Goal: Task Accomplishment & Management: Complete application form

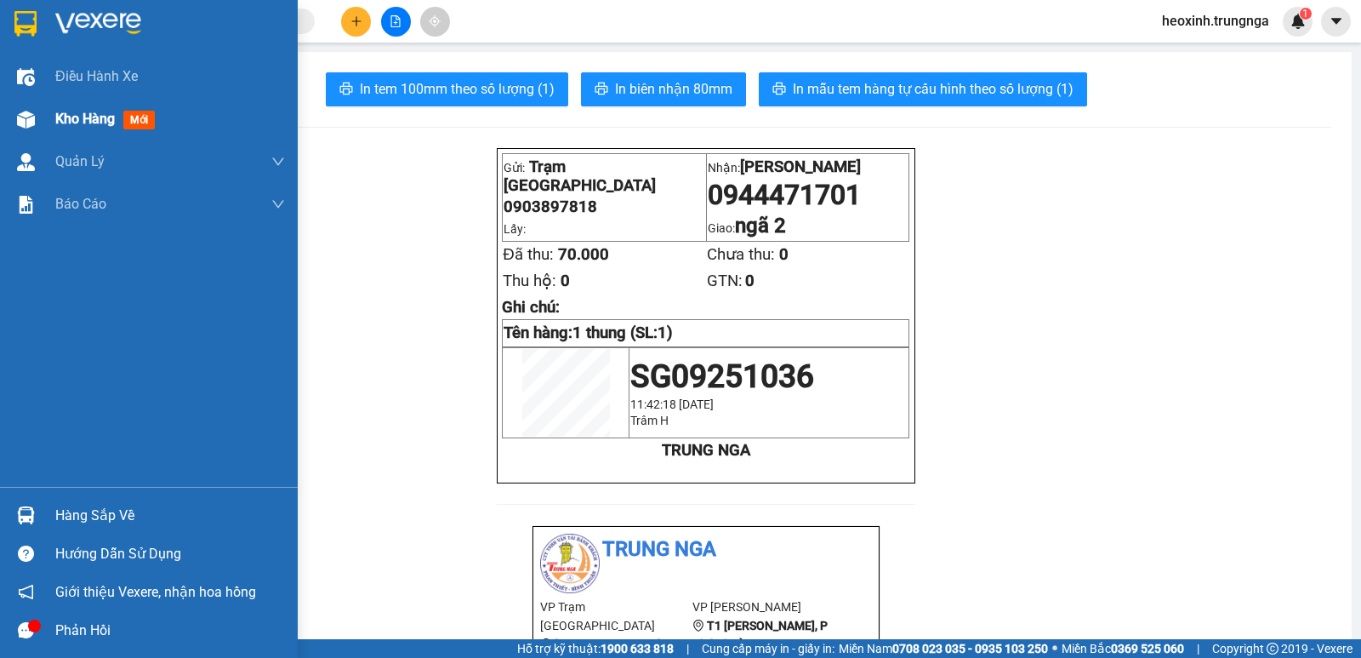
click at [75, 111] on span "Kho hàng" at bounding box center [85, 119] width 60 height 16
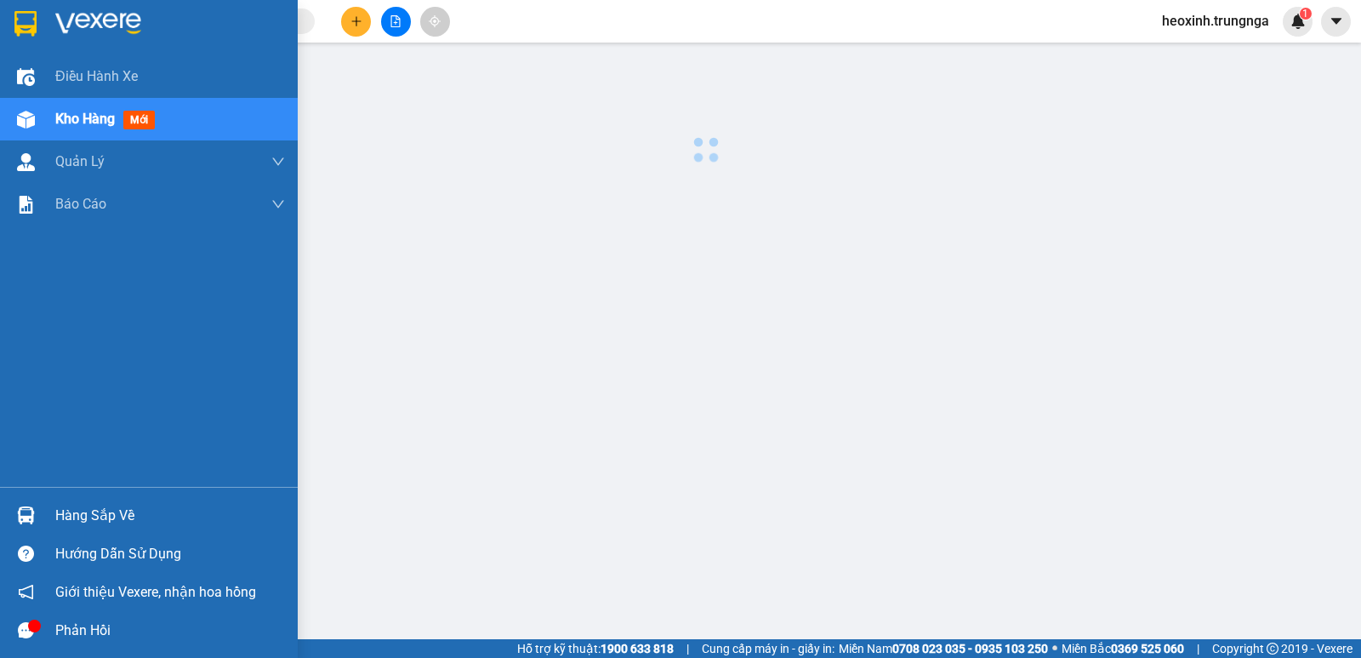
click at [75, 111] on span "Kho hàng" at bounding box center [85, 119] width 60 height 16
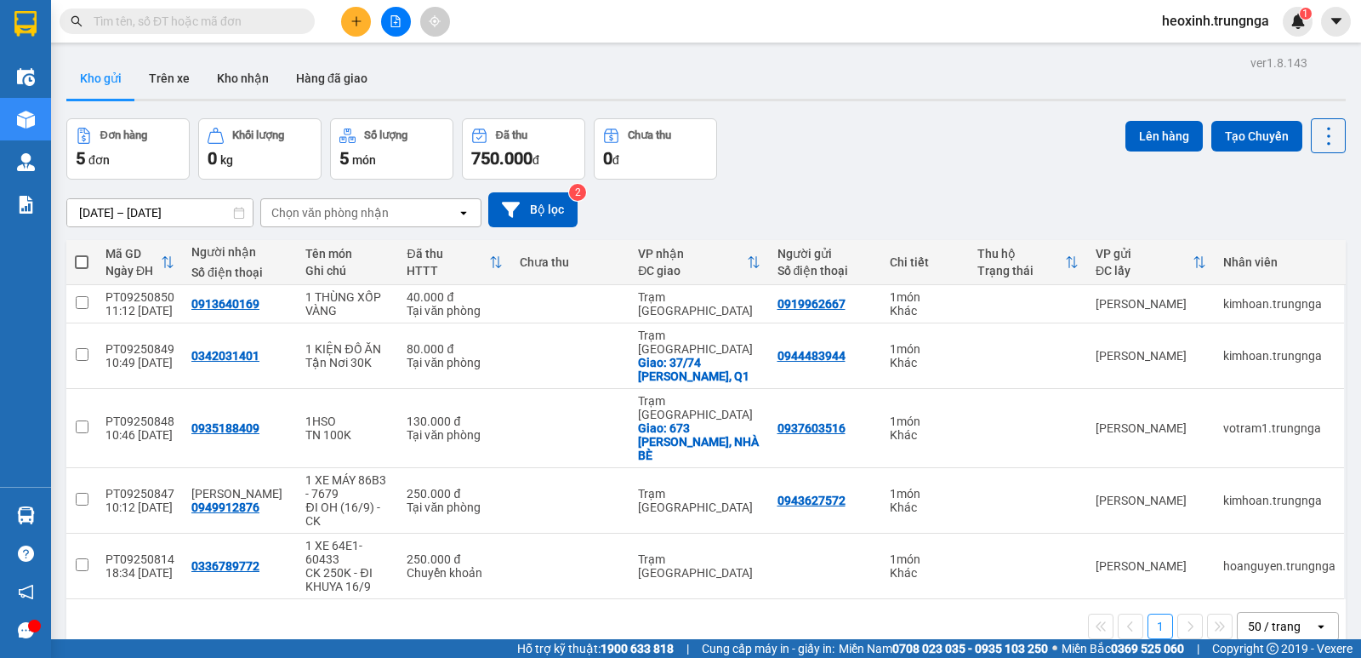
click at [361, 25] on icon "plus" at bounding box center [357, 21] width 12 height 12
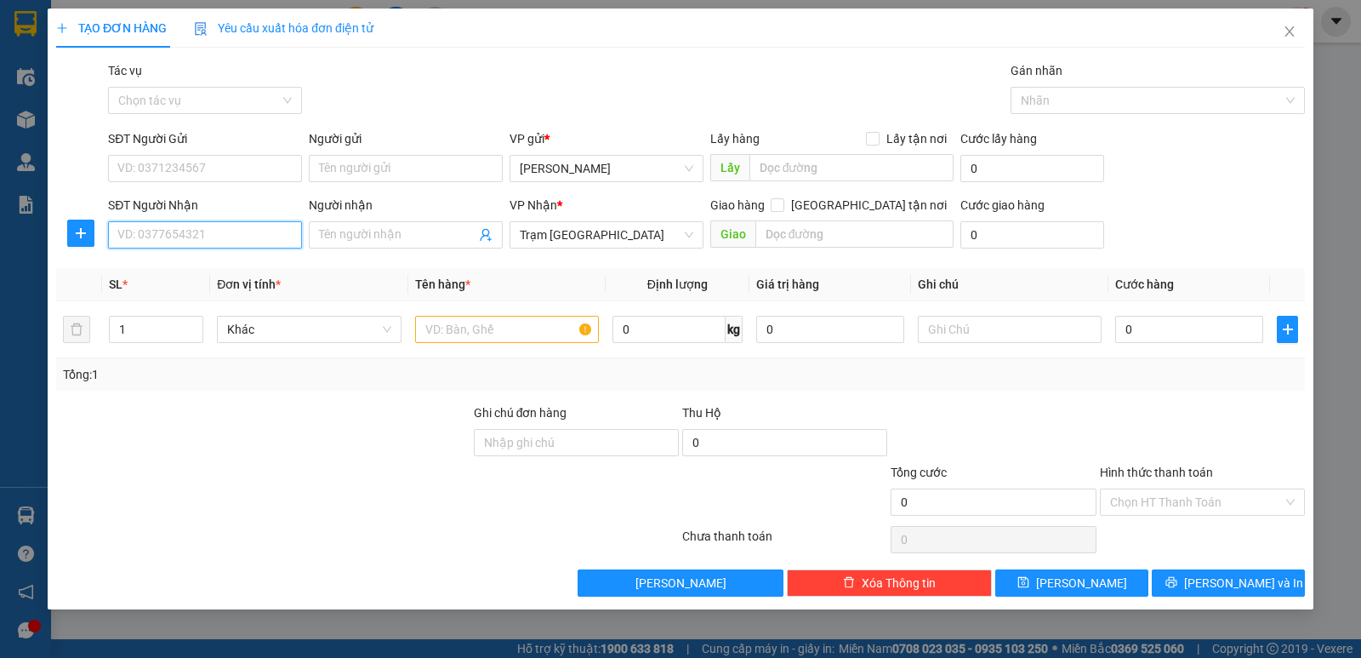
click at [209, 231] on input "SĐT Người Nhận" at bounding box center [205, 234] width 194 height 27
type input "0948497783"
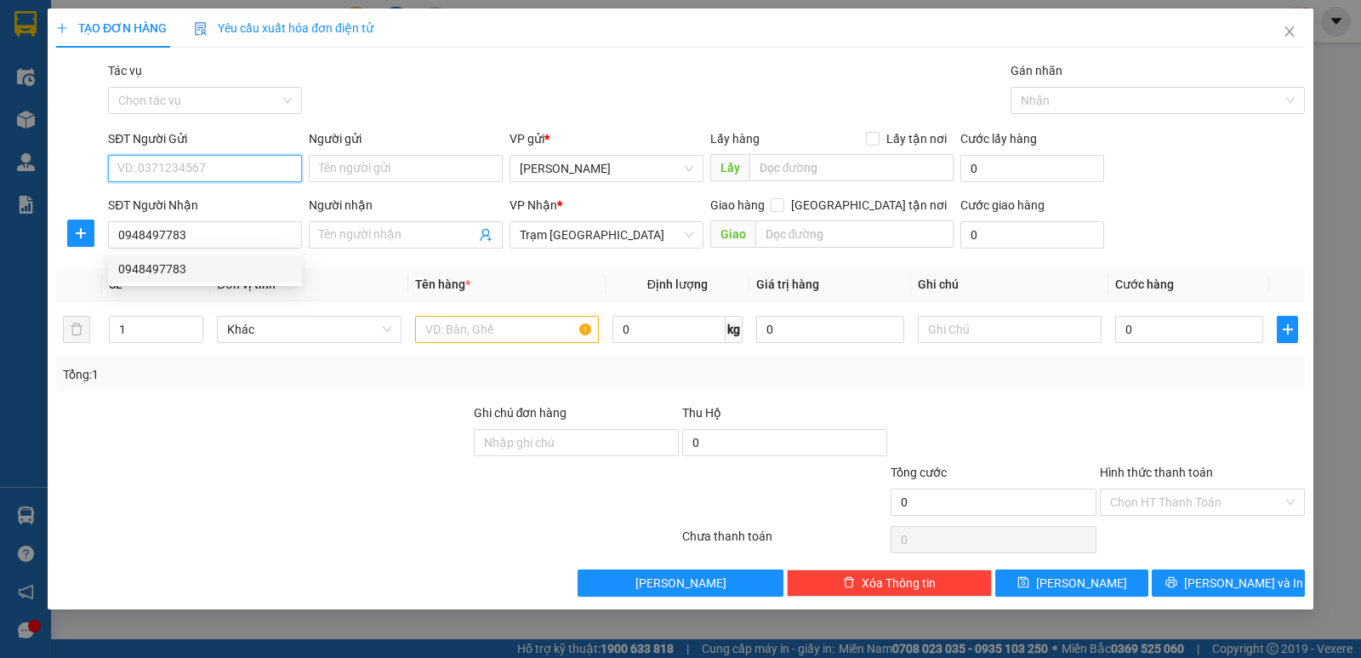
click at [219, 168] on input "SĐT Người Gửi" at bounding box center [205, 168] width 194 height 27
type input "0974638582"
click at [534, 333] on input "text" at bounding box center [507, 329] width 184 height 27
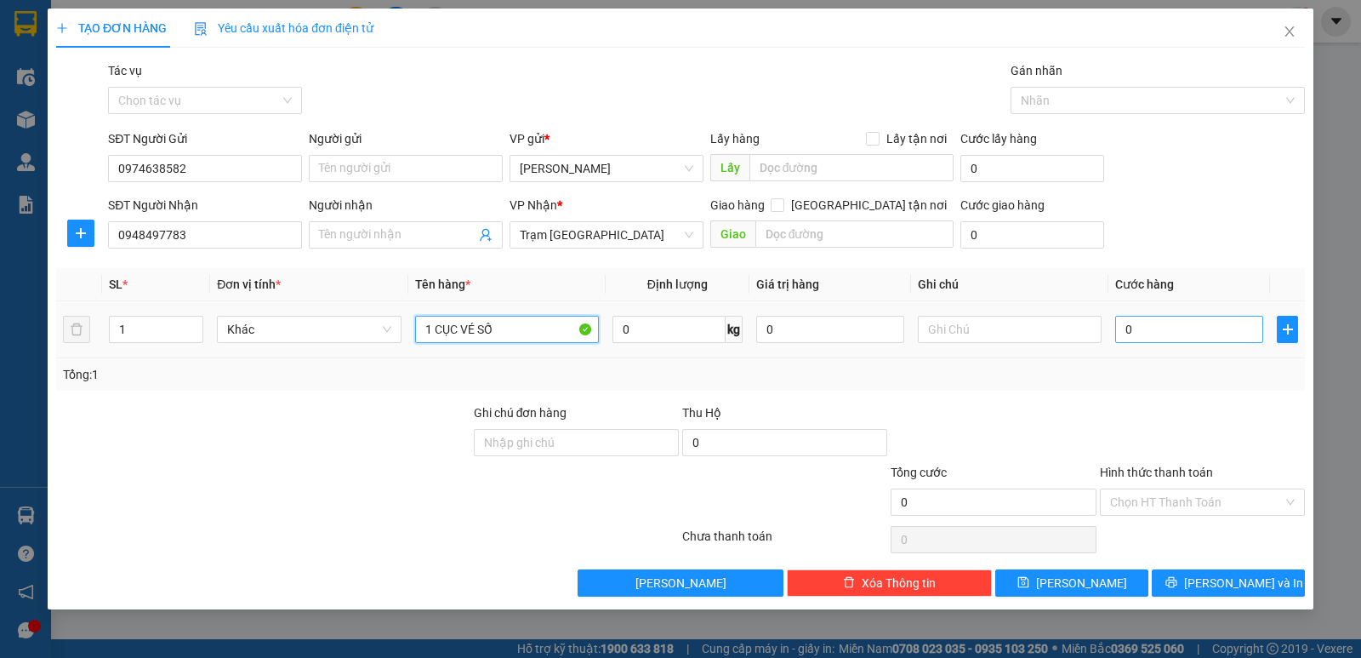
type input "1 CỤC VÉ SỐ"
click at [1210, 338] on input "0" at bounding box center [1189, 329] width 148 height 27
type input "3"
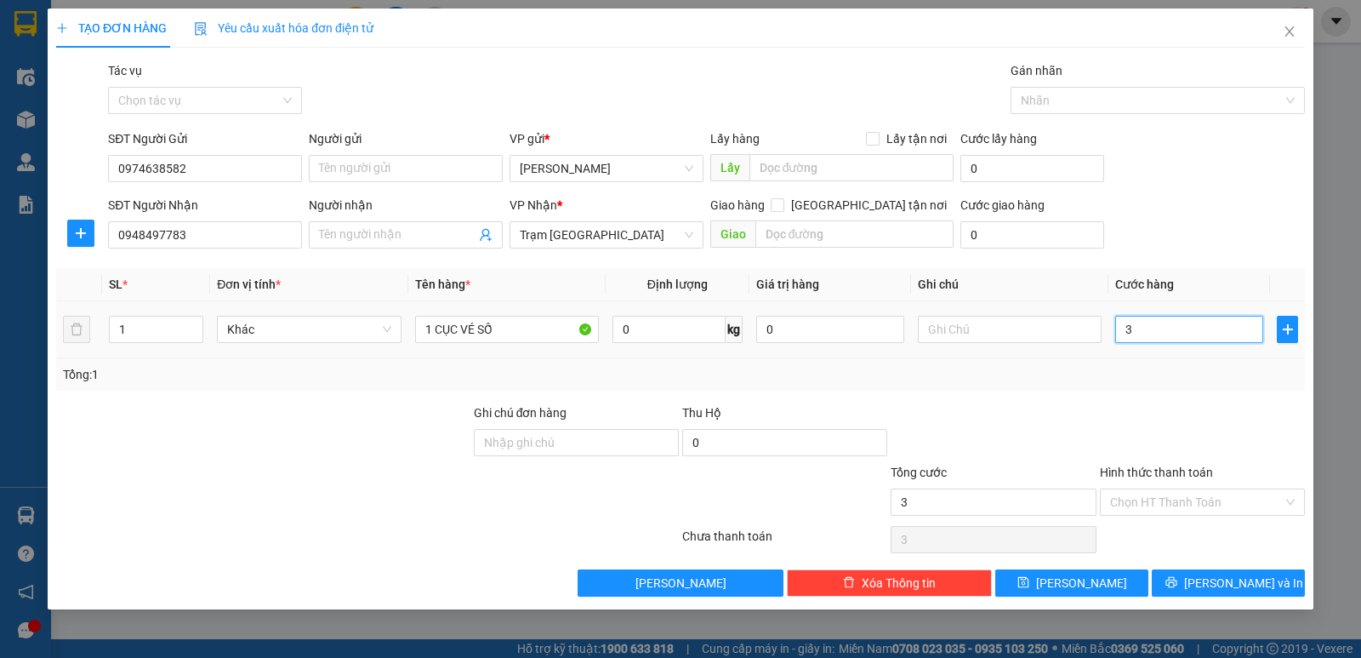
type input "30"
type input "30.000"
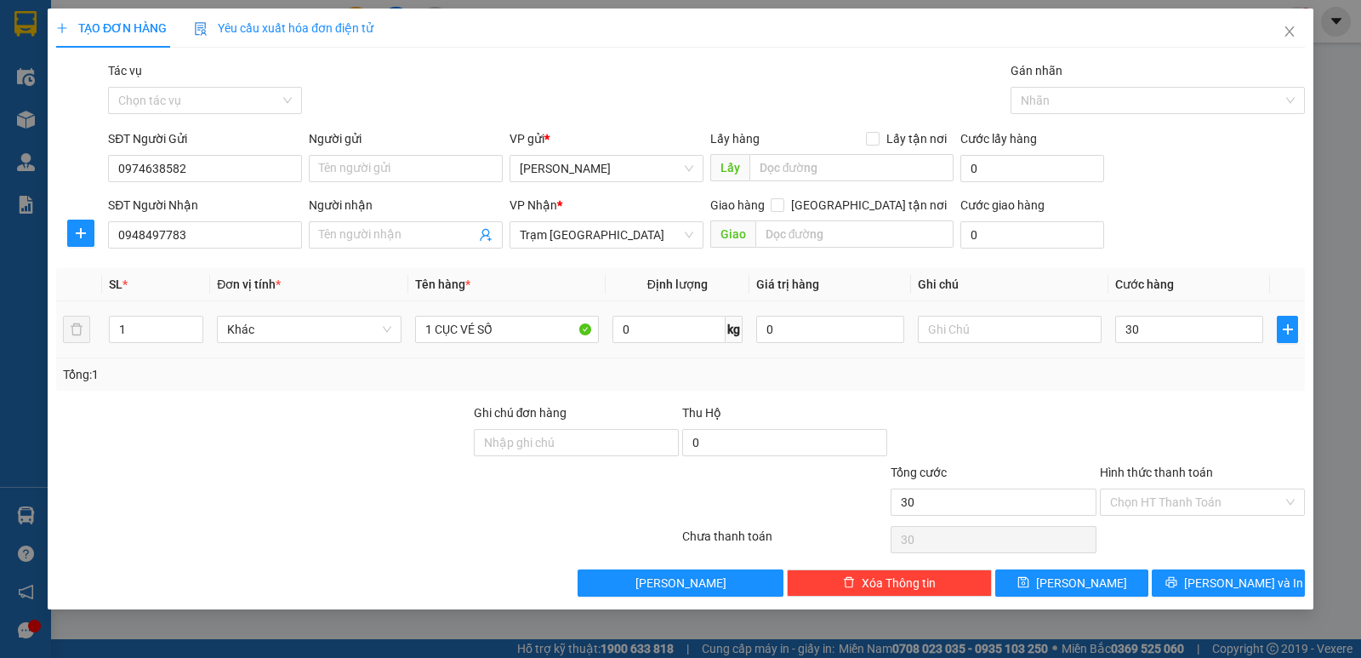
type input "30.000"
click at [1171, 394] on div "Transit Pickup Surcharge Ids Transit Deliver Surcharge Ids Transit Deliver Surc…" at bounding box center [680, 328] width 1249 height 535
click at [1229, 578] on span "Lưu và In" at bounding box center [1243, 582] width 119 height 19
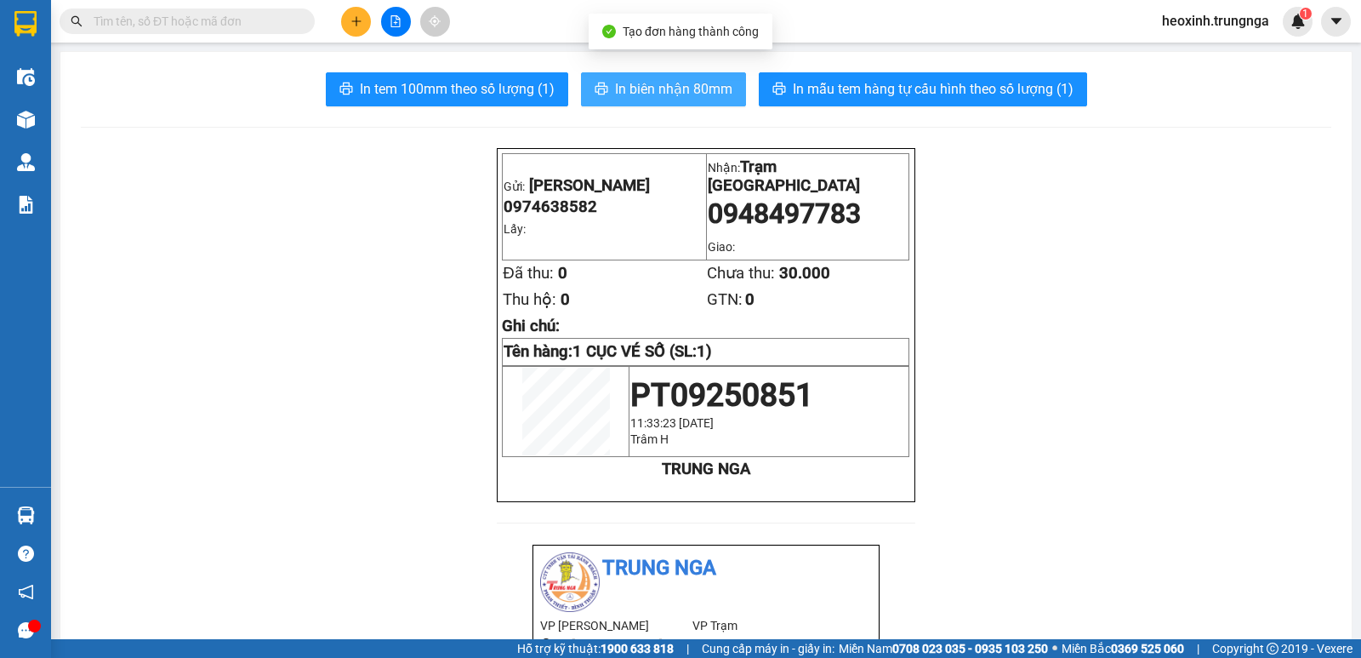
click at [664, 87] on span "In biên nhận 80mm" at bounding box center [673, 88] width 117 height 21
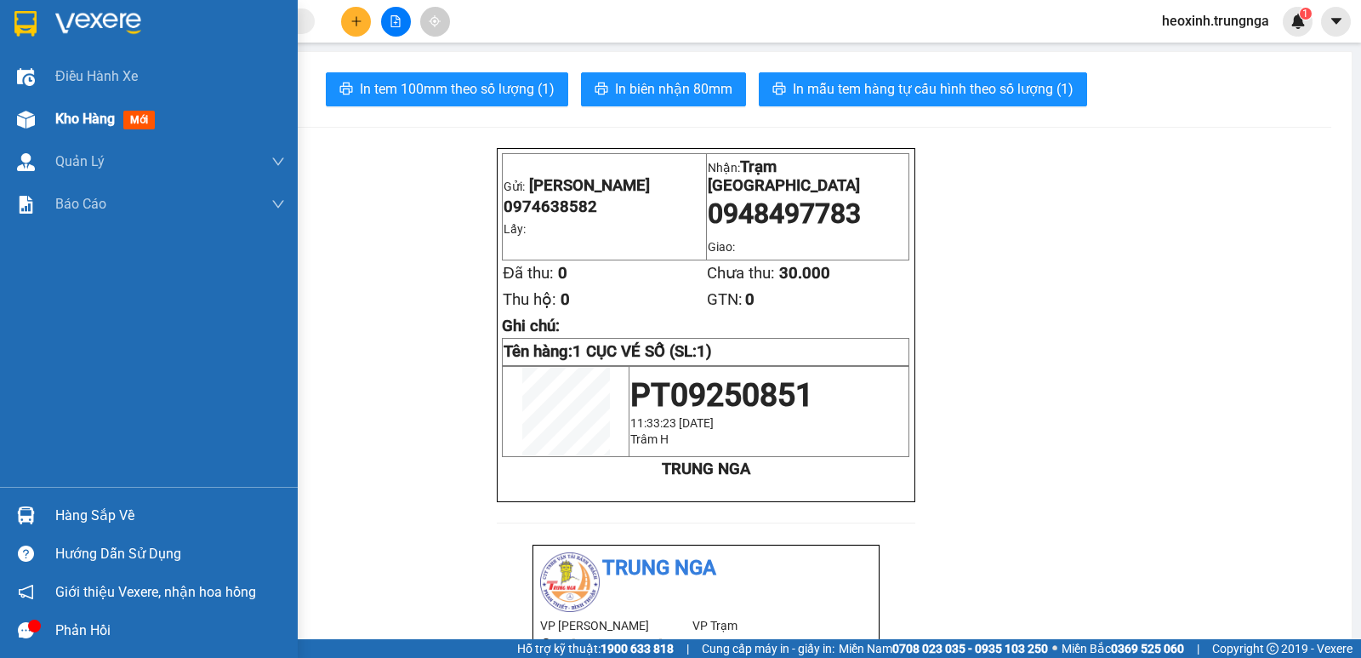
click at [65, 122] on span "Kho hàng" at bounding box center [85, 119] width 60 height 16
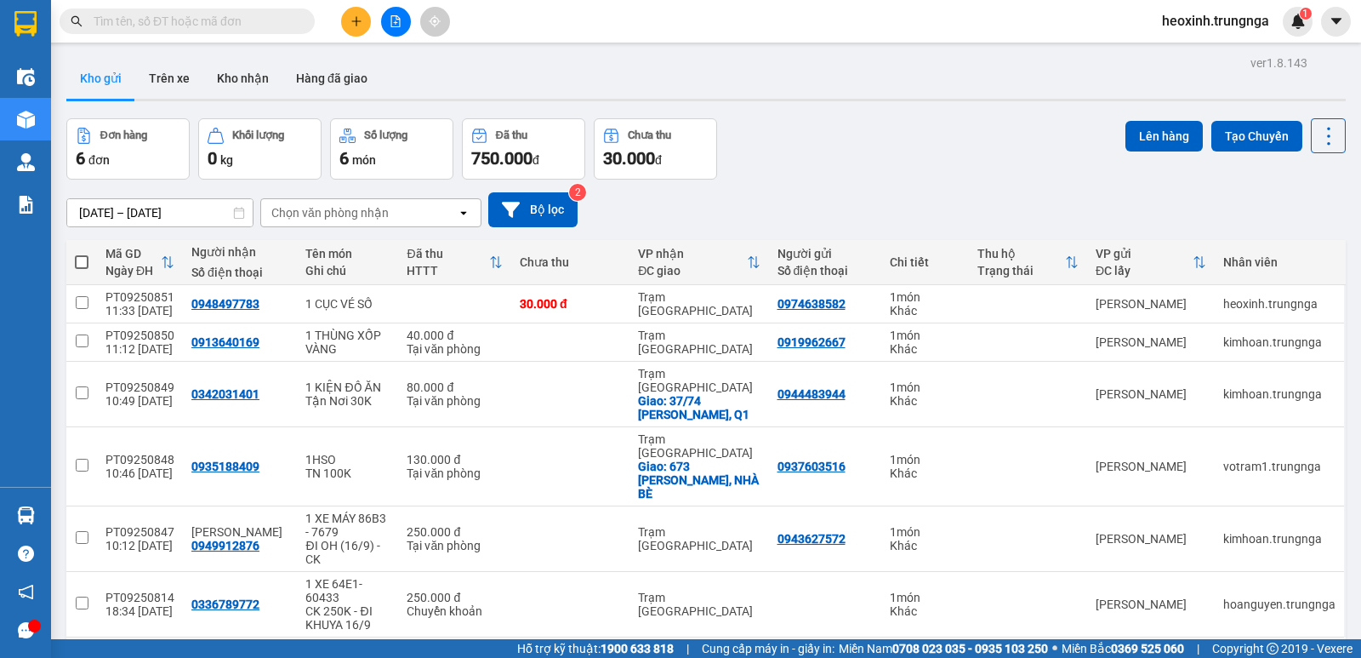
click at [357, 26] on icon "plus" at bounding box center [357, 21] width 12 height 12
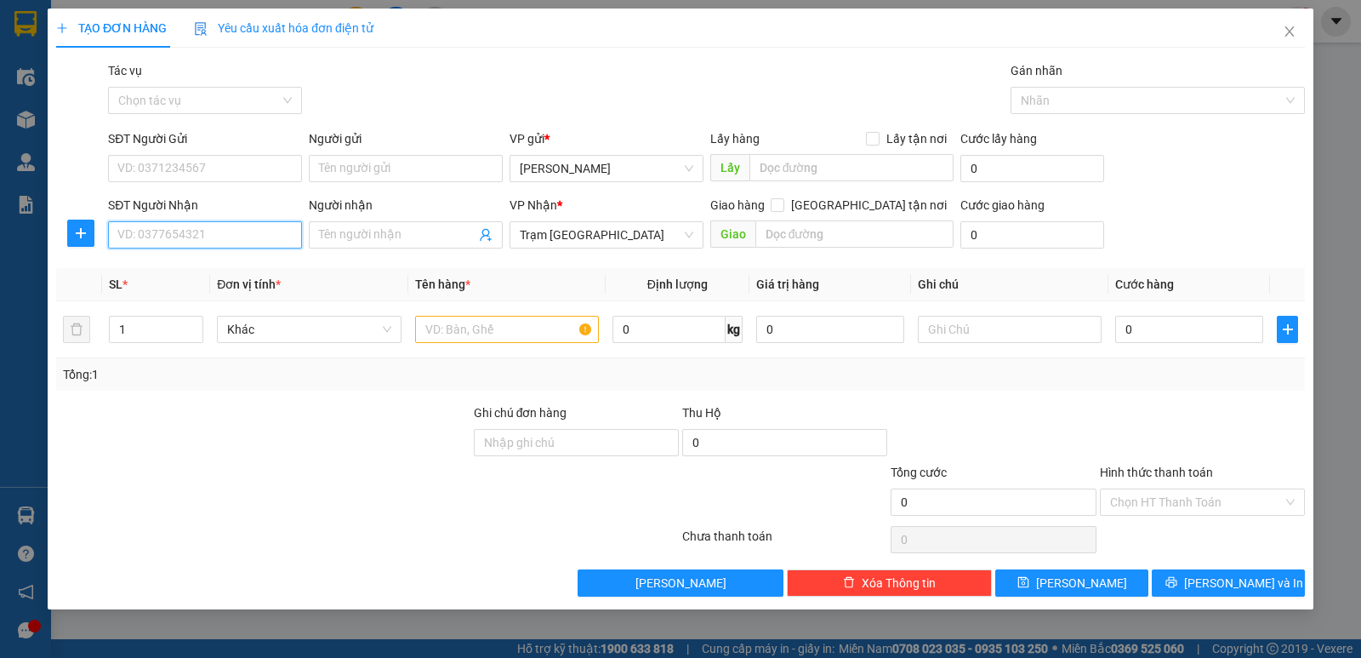
click at [204, 231] on input "SĐT Người Nhận" at bounding box center [205, 234] width 194 height 27
type input "0357711924"
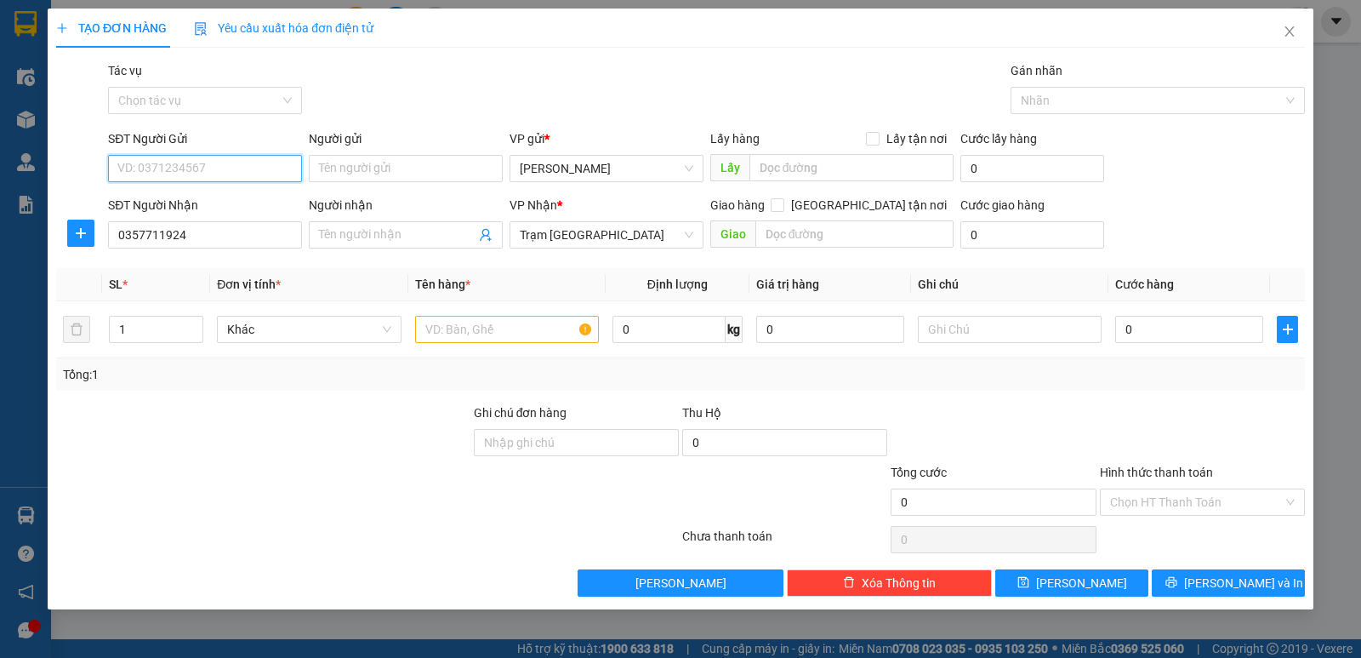
click at [253, 162] on input "SĐT Người Gửi" at bounding box center [205, 168] width 194 height 27
type input "0888434691"
click at [441, 316] on input "text" at bounding box center [507, 329] width 184 height 27
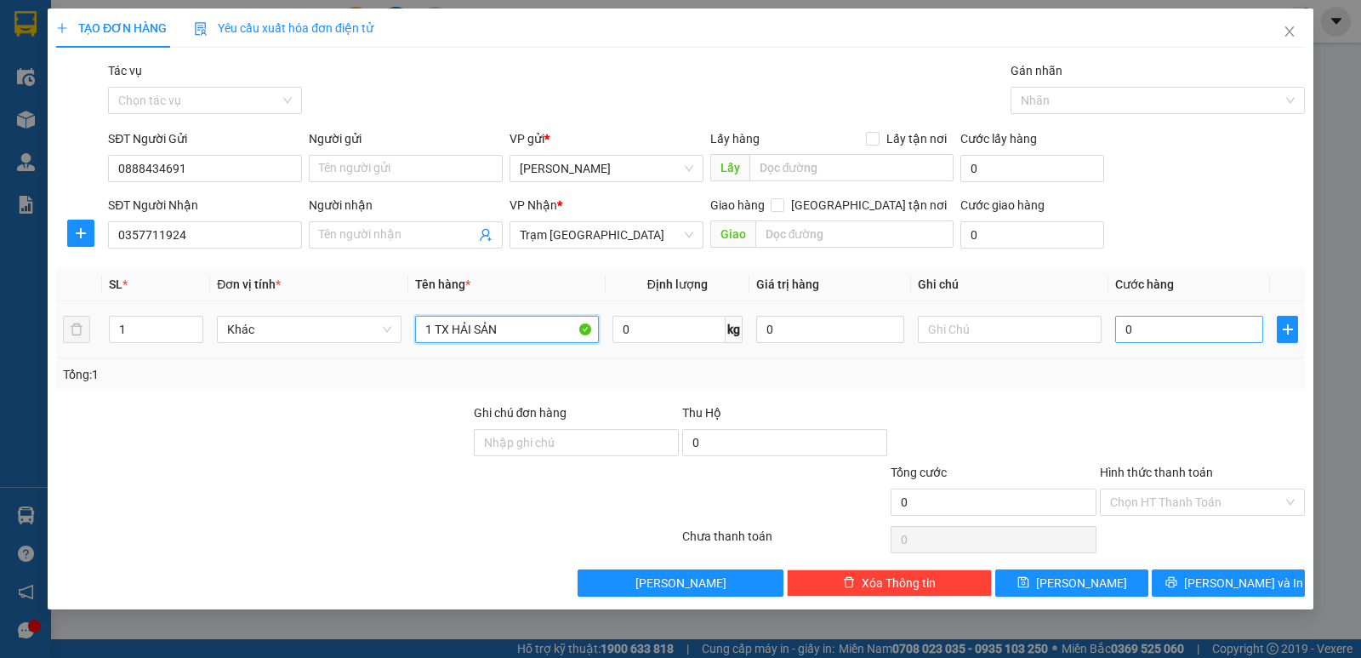
type input "1 TX HẢI SẢN"
click at [1183, 326] on input "0" at bounding box center [1189, 329] width 148 height 27
type input "8"
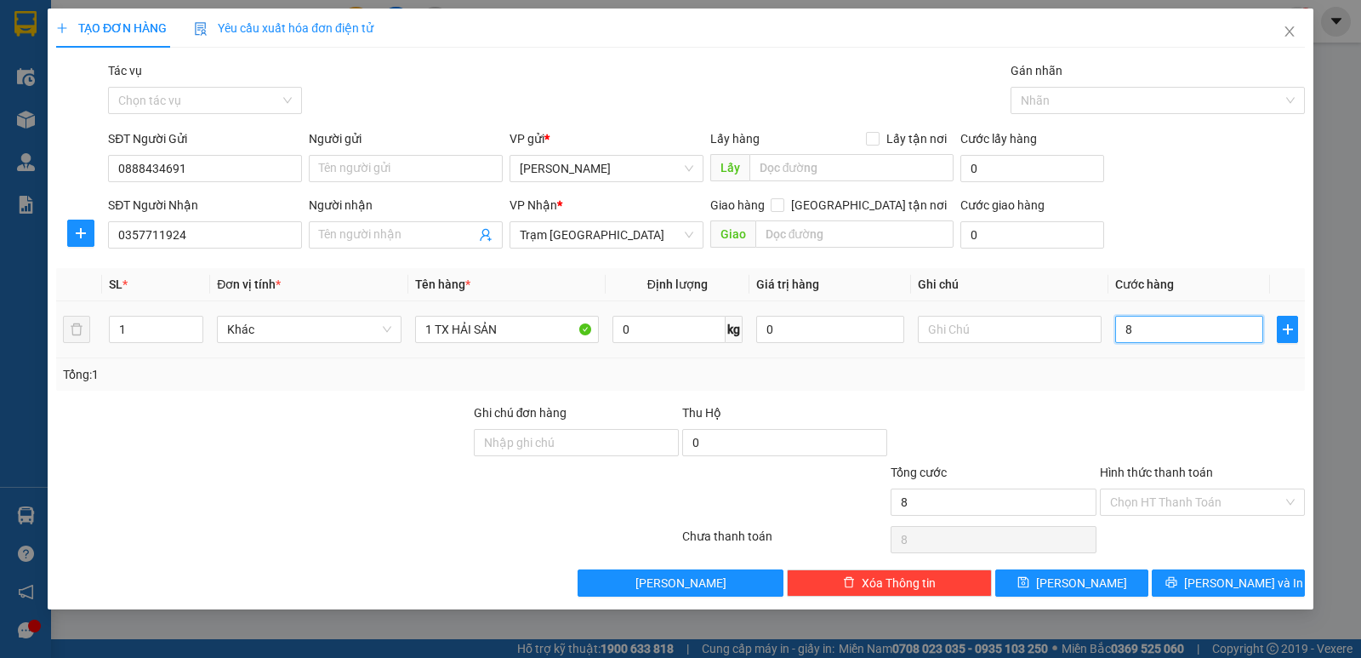
type input "80"
type input "80.000"
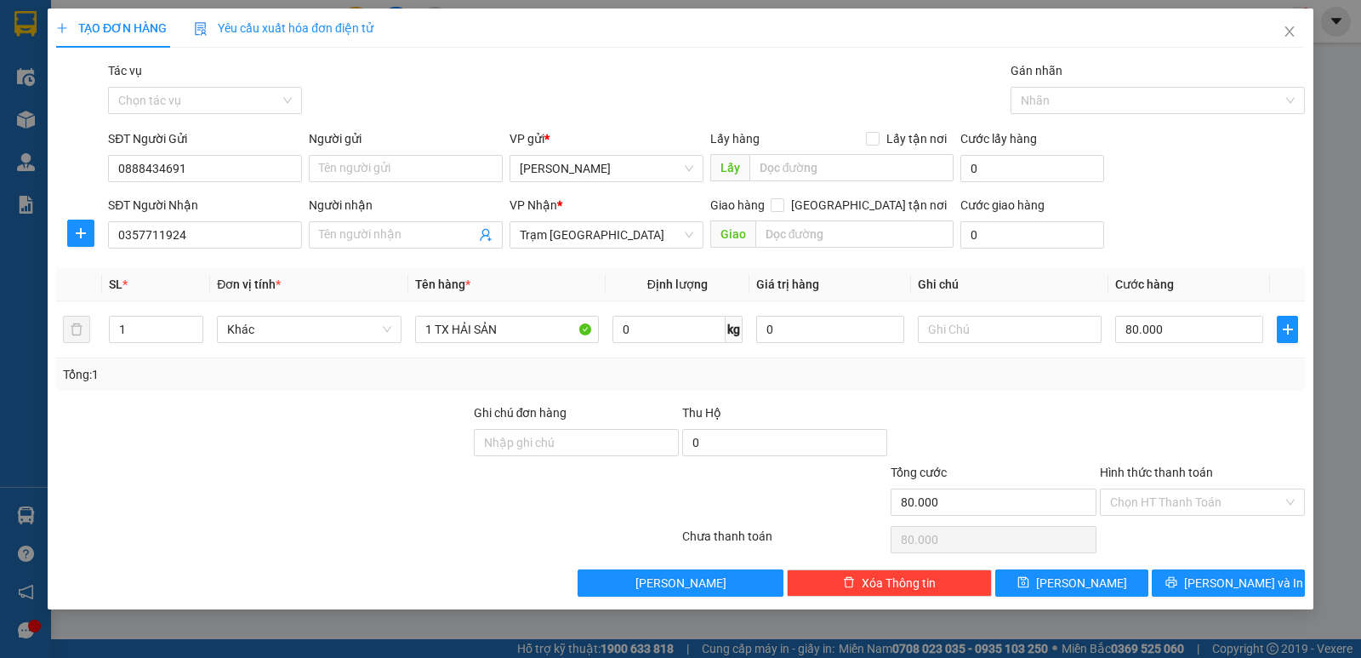
click at [1158, 368] on div "Tổng: 1" at bounding box center [680, 374] width 1235 height 19
click at [1209, 496] on input "Hình thức thanh toán" at bounding box center [1196, 502] width 173 height 26
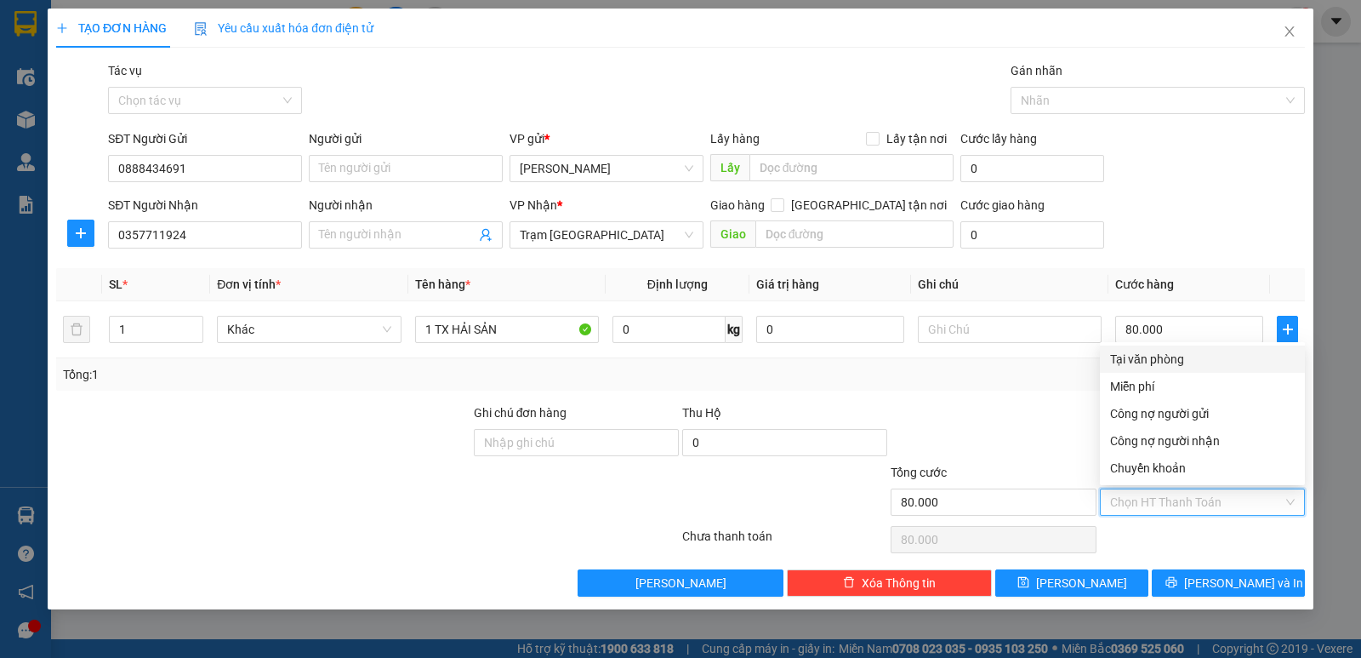
click at [1160, 356] on div "Tại văn phòng" at bounding box center [1202, 359] width 185 height 19
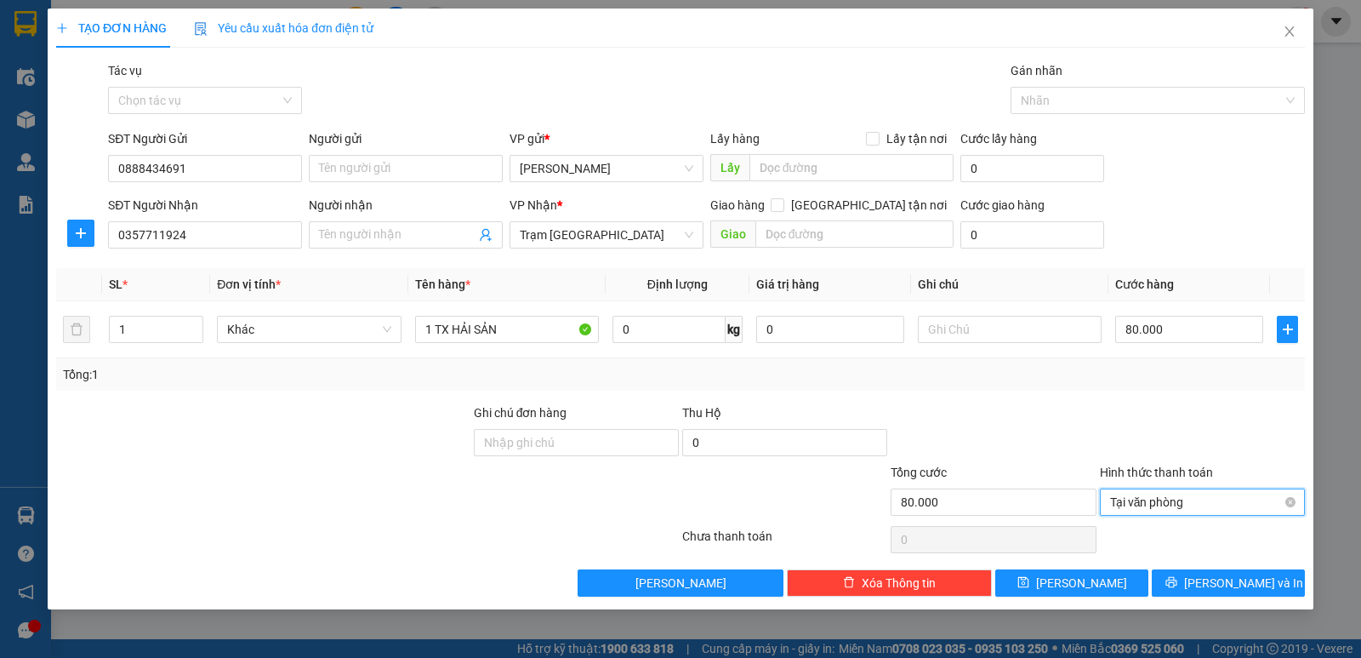
click at [1173, 503] on span "Tại văn phòng" at bounding box center [1202, 502] width 185 height 26
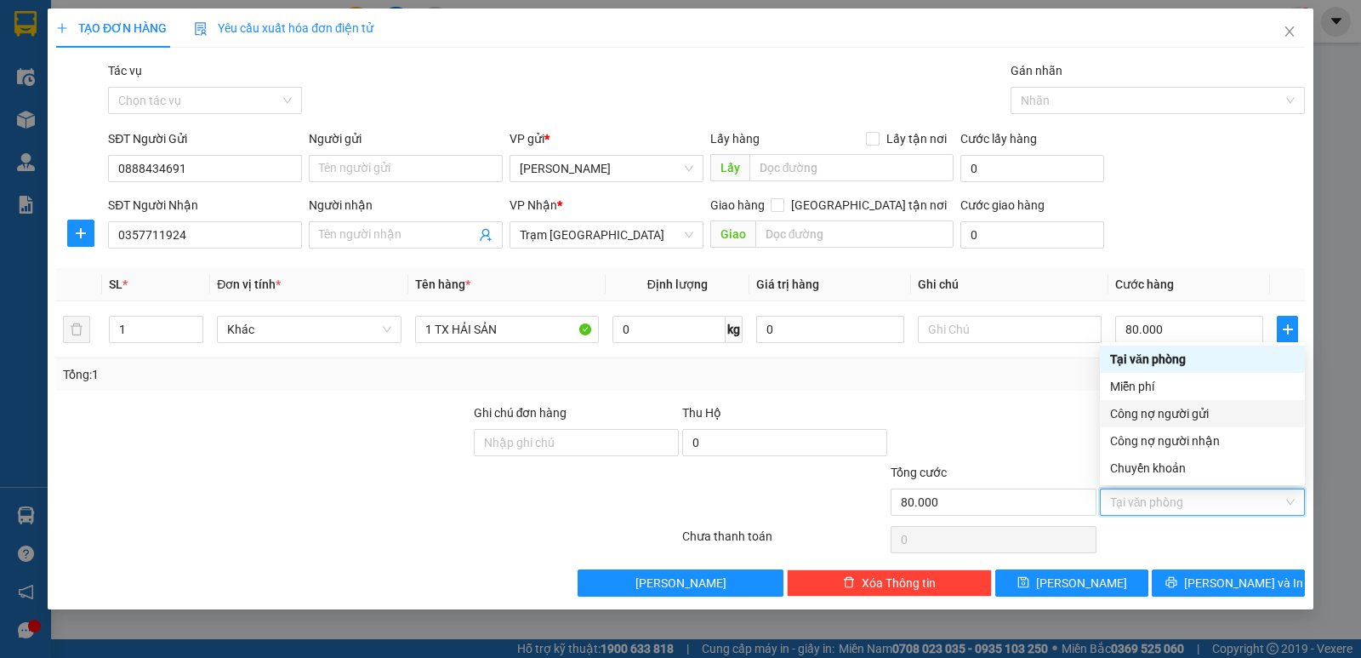
click at [1053, 399] on div "Transit Pickup Surcharge Ids Transit Deliver Surcharge Ids Transit Deliver Surc…" at bounding box center [680, 328] width 1249 height 535
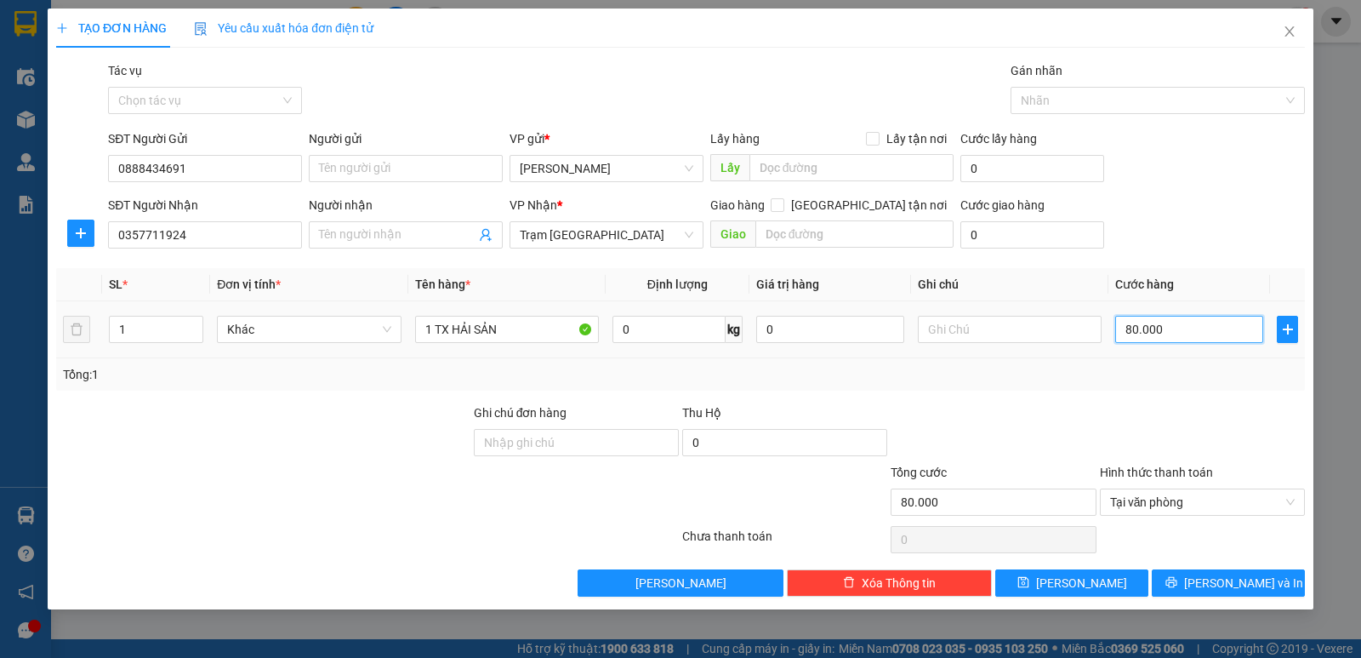
click at [1180, 340] on input "80.000" at bounding box center [1189, 329] width 148 height 27
click at [1153, 395] on div "Transit Pickup Surcharge Ids Transit Deliver Surcharge Ids Transit Deliver Surc…" at bounding box center [680, 328] width 1249 height 535
click at [1138, 506] on span "Tại văn phòng" at bounding box center [1202, 502] width 185 height 26
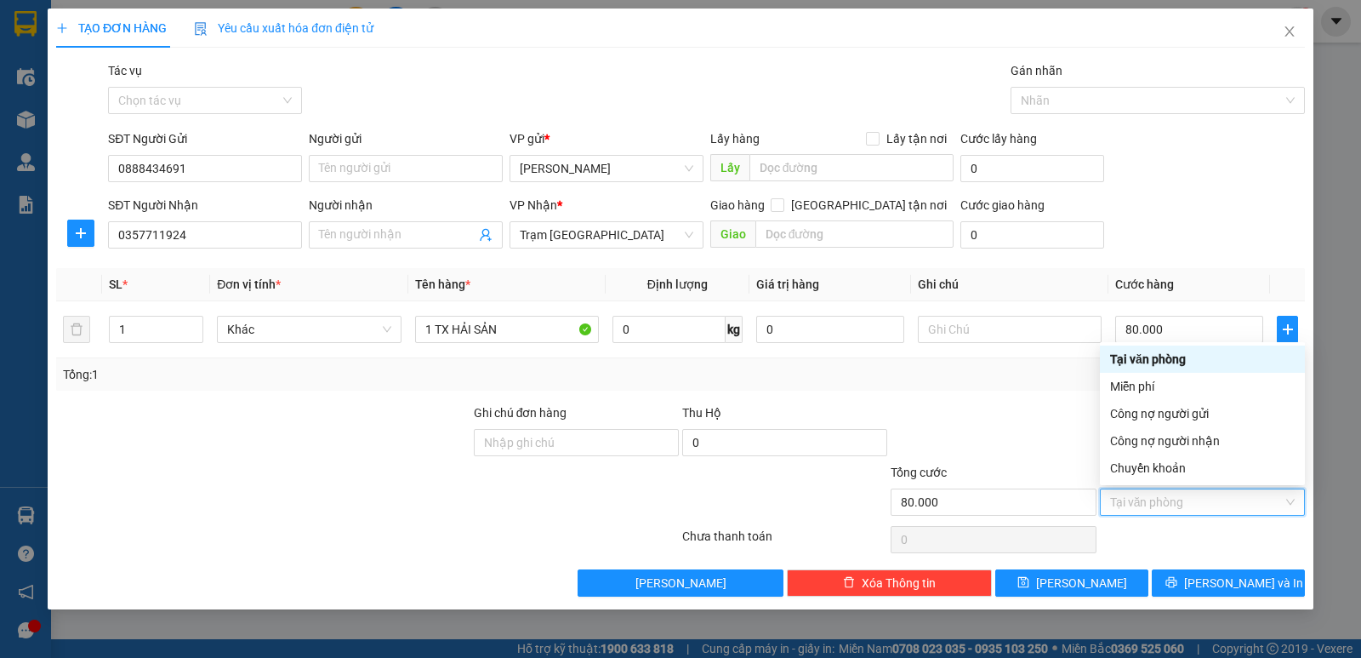
click at [988, 413] on div at bounding box center [993, 433] width 208 height 60
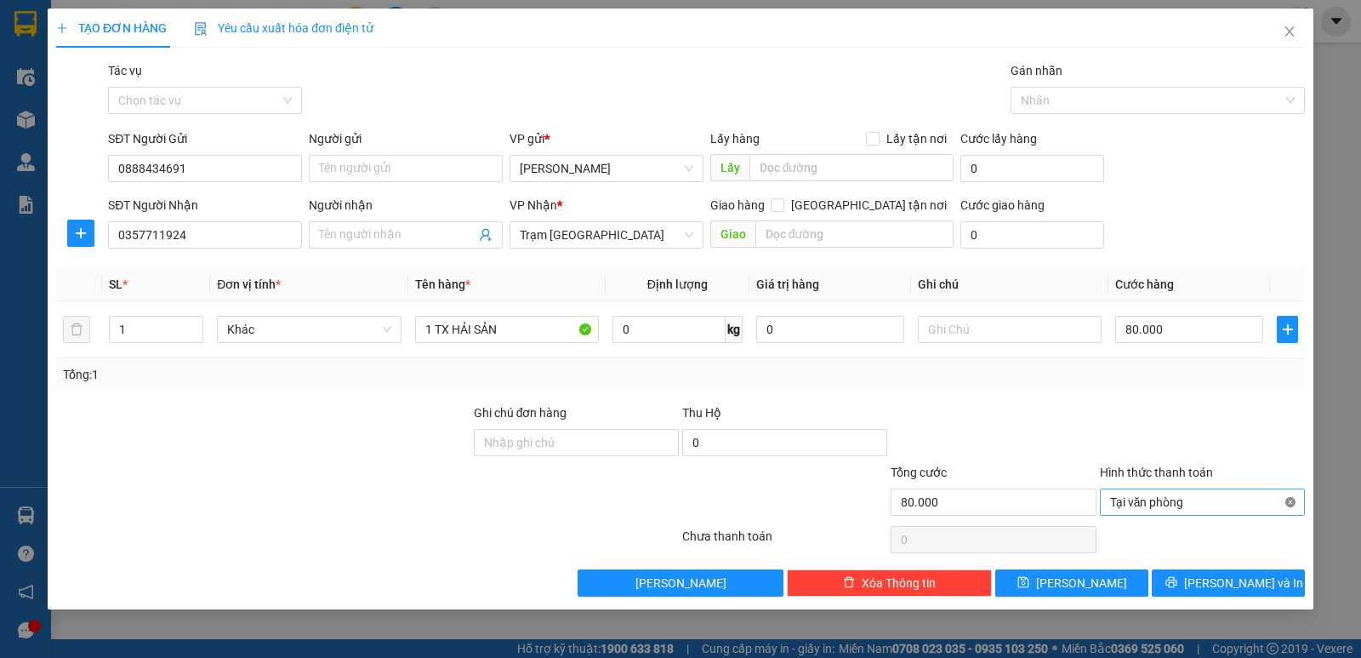
type input "80.000"
click at [1248, 590] on span "Lưu và In" at bounding box center [1243, 582] width 119 height 19
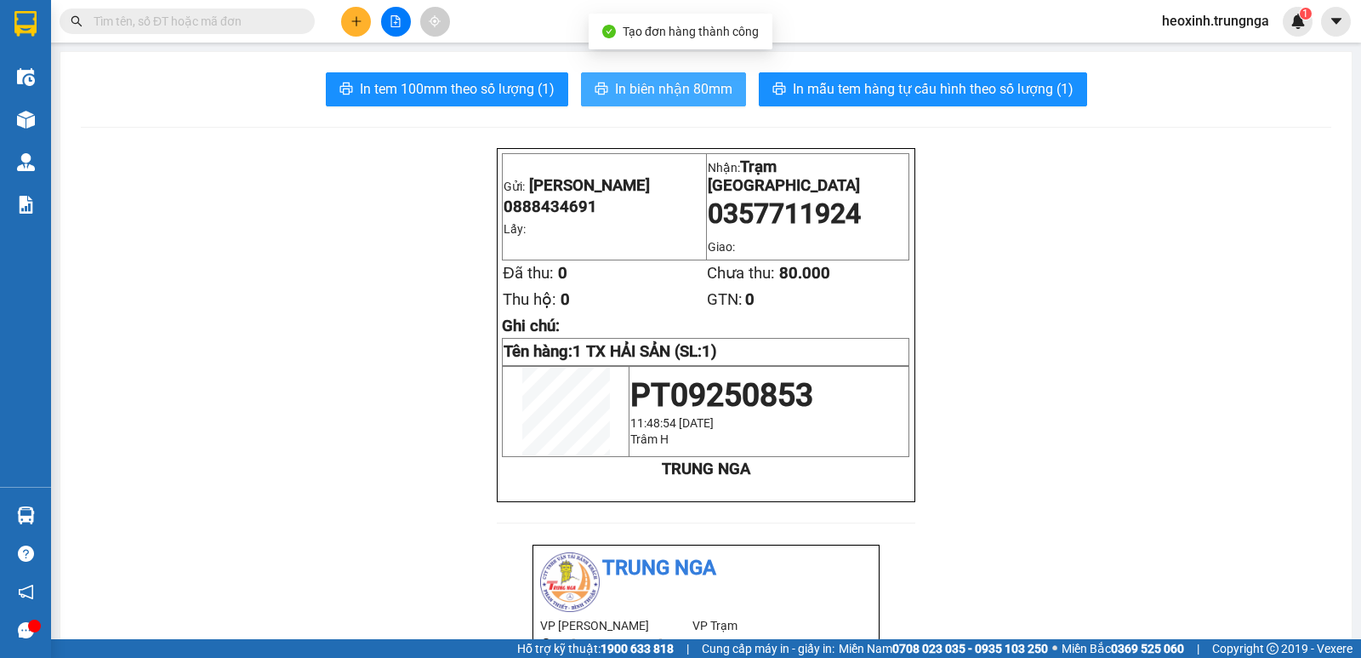
click at [678, 88] on span "In biên nhận 80mm" at bounding box center [673, 88] width 117 height 21
